Goal: Information Seeking & Learning: Learn about a topic

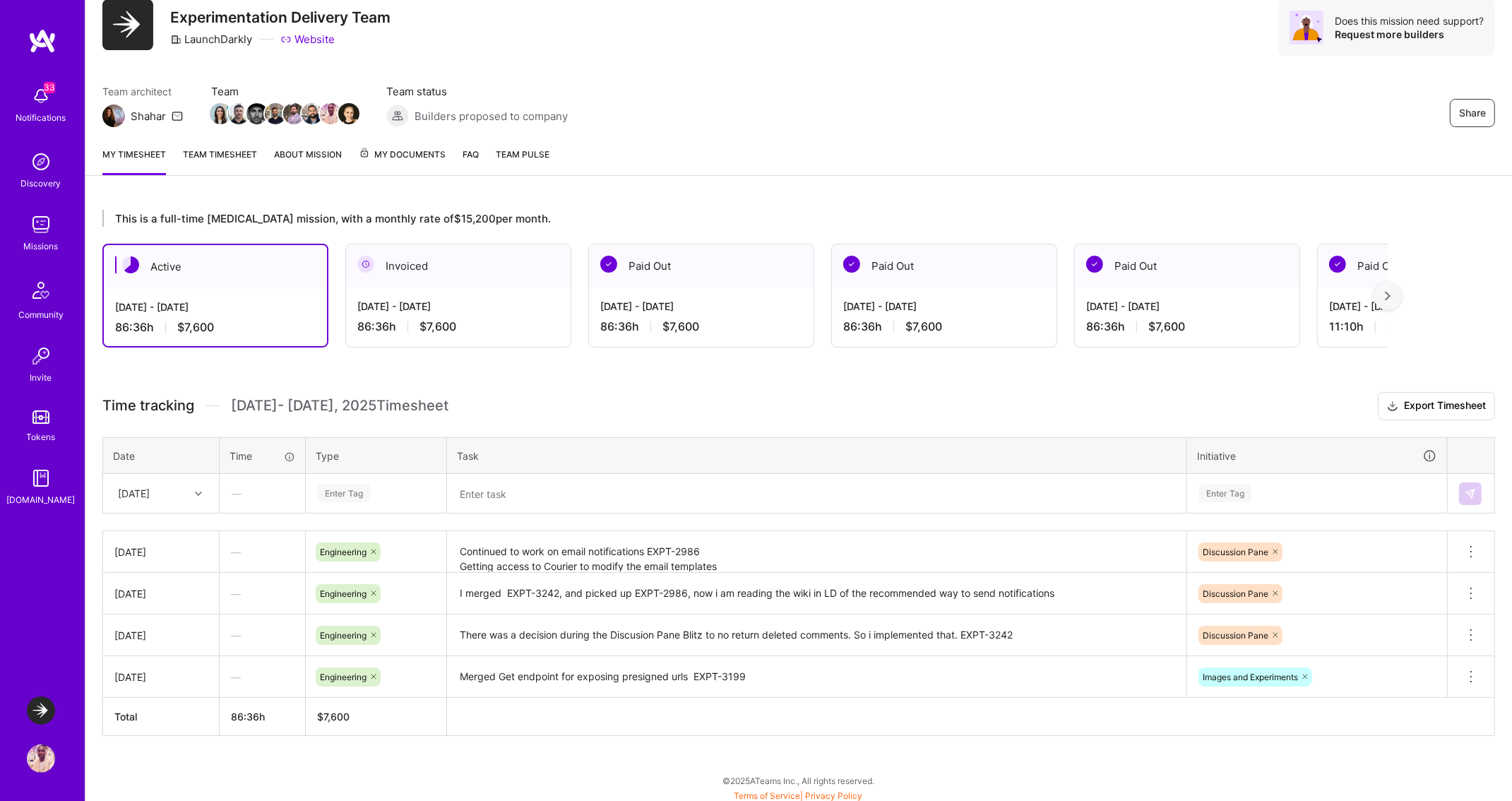
click at [39, 235] on img at bounding box center [41, 224] width 28 height 28
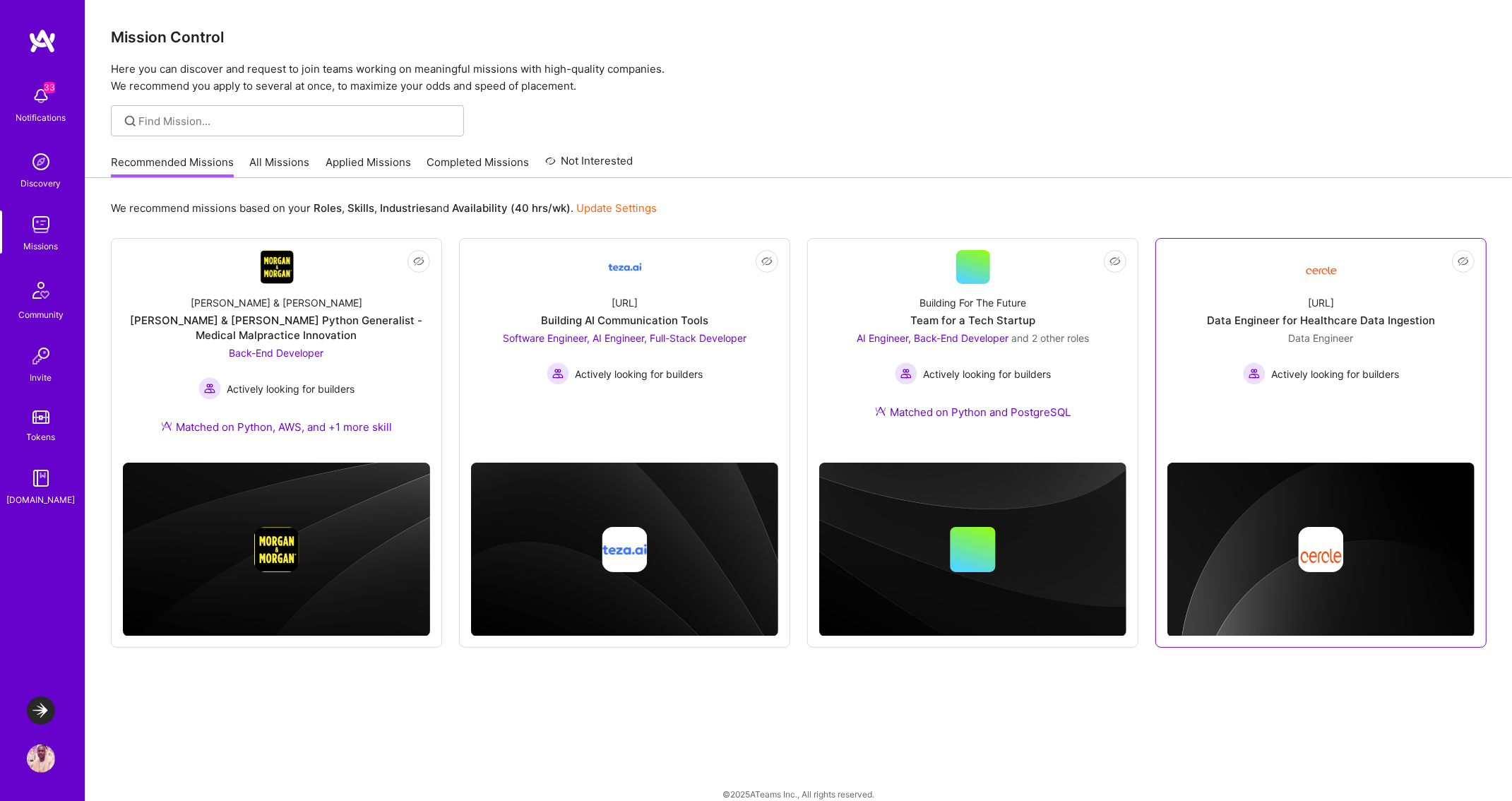
click at [1210, 366] on div "[URL] Data Engineer for Healthcare Data Ingestion Data Engineer Actively lookin…" at bounding box center [1321, 335] width 307 height 101
click at [832, 269] on link "Not Interested Building For The Future Team for a Tech Startup AI Engineer, Bac…" at bounding box center [973, 343] width 307 height 187
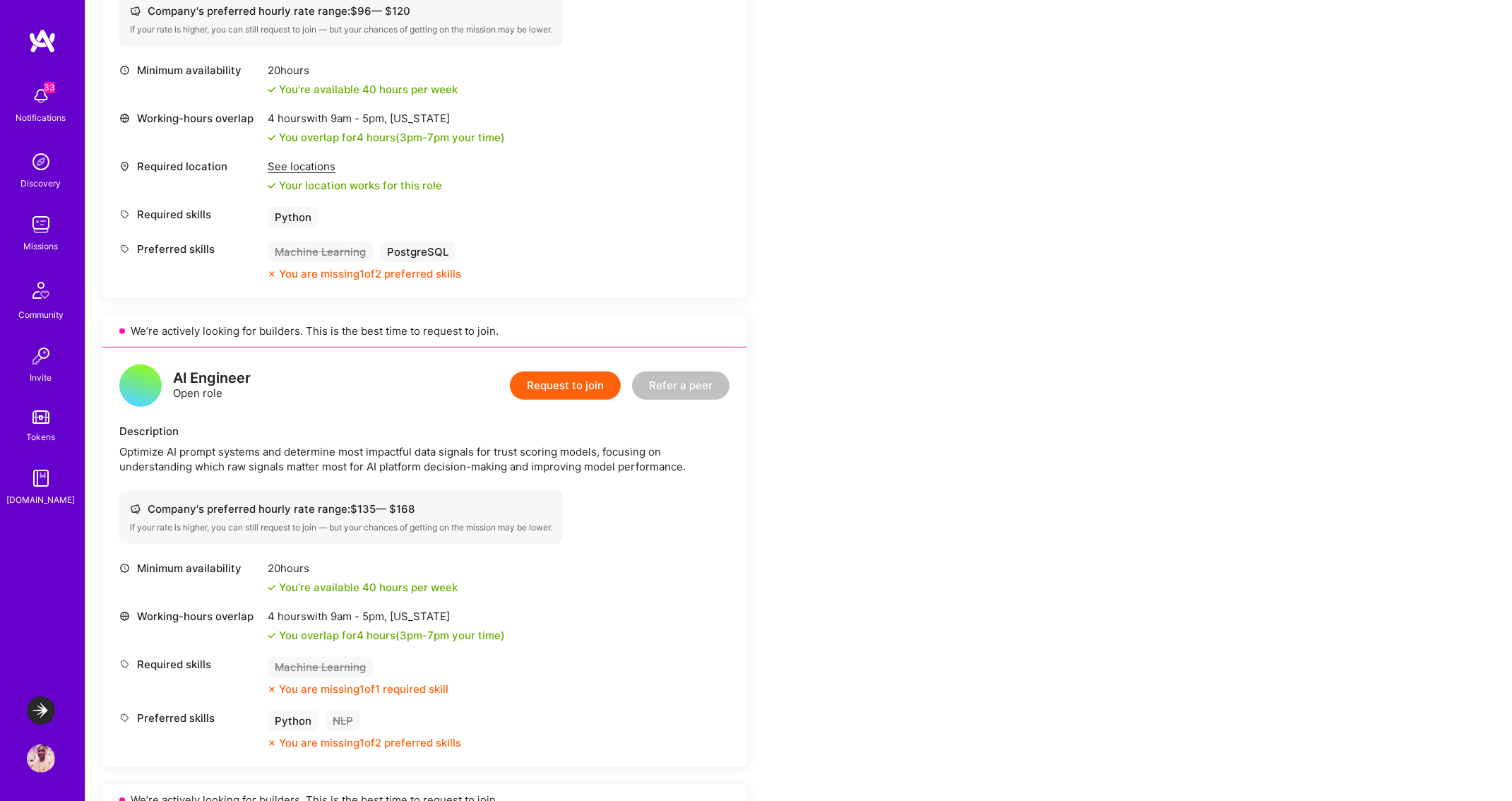
scroll to position [703, 0]
